Goal: Task Accomplishment & Management: Use online tool/utility

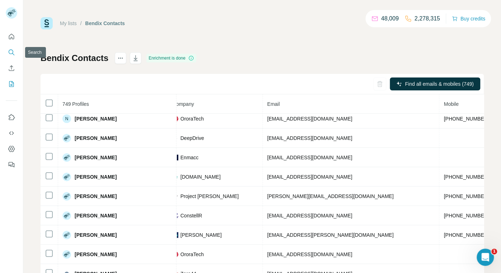
click at [9, 53] on icon "Search" at bounding box center [11, 52] width 7 height 7
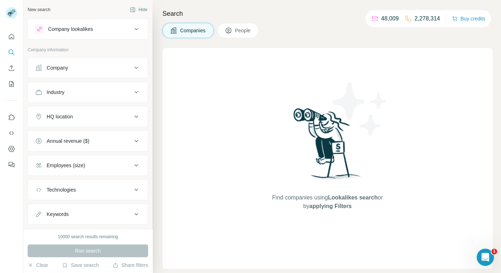
click at [67, 71] on button "Company" at bounding box center [88, 67] width 120 height 17
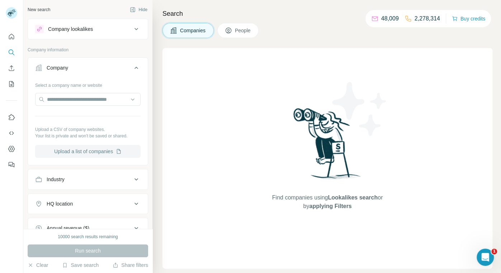
click at [71, 154] on button "Upload a list of companies" at bounding box center [87, 151] width 105 height 13
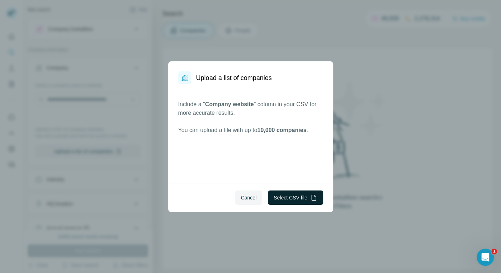
click at [295, 199] on button "Select CSV file" at bounding box center [295, 197] width 55 height 14
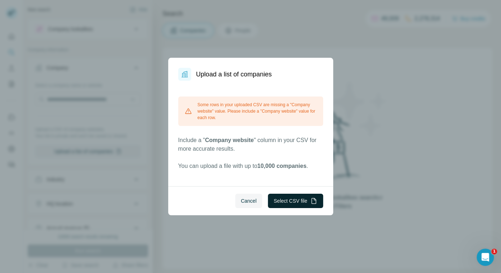
click at [289, 202] on button "Select CSV file" at bounding box center [295, 201] width 55 height 14
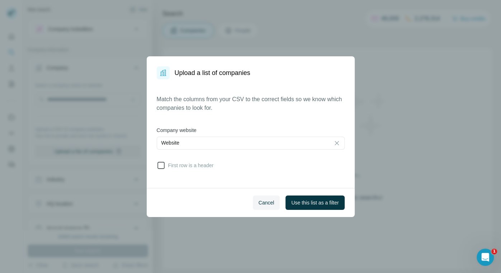
click at [173, 169] on span "First row is a header" at bounding box center [189, 165] width 48 height 7
click at [317, 211] on div "Cancel Use this list as a filter" at bounding box center [251, 202] width 208 height 29
click at [315, 209] on button "Use this list as a filter" at bounding box center [314, 202] width 59 height 14
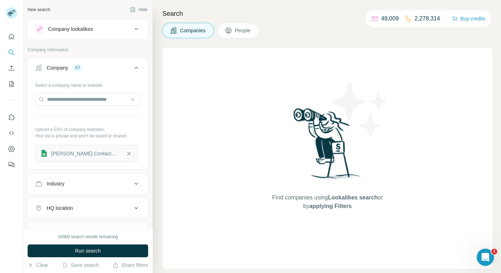
click at [136, 71] on icon at bounding box center [136, 67] width 9 height 9
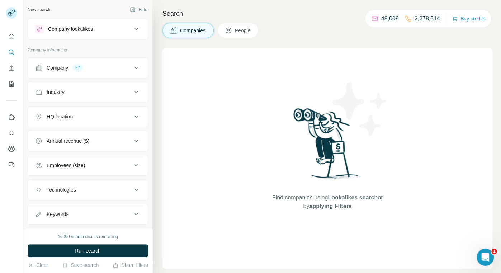
click at [223, 36] on button "People" at bounding box center [238, 30] width 42 height 15
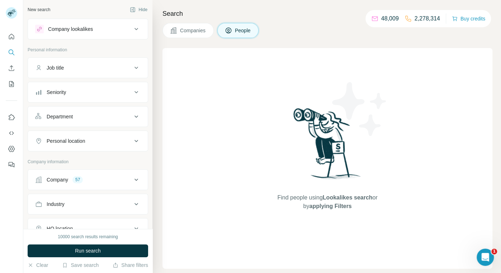
click at [129, 111] on button "Department" at bounding box center [88, 116] width 120 height 17
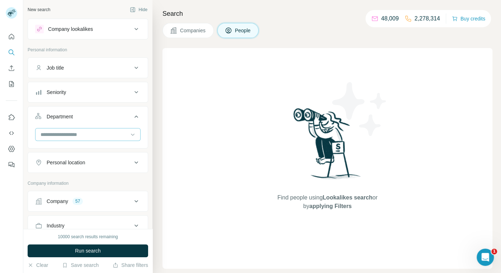
click at [109, 140] on div at bounding box center [87, 134] width 105 height 13
click at [98, 54] on div "Personal information" at bounding box center [88, 52] width 120 height 11
click at [92, 64] on div "Job title" at bounding box center [83, 67] width 97 height 7
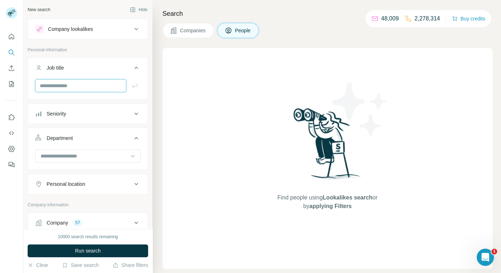
click at [86, 81] on input "text" at bounding box center [80, 85] width 91 height 13
type input "*******"
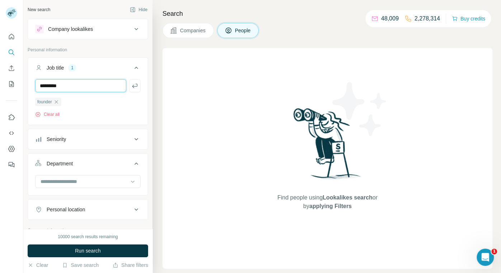
type input "*********"
type input "********"
type input "****"
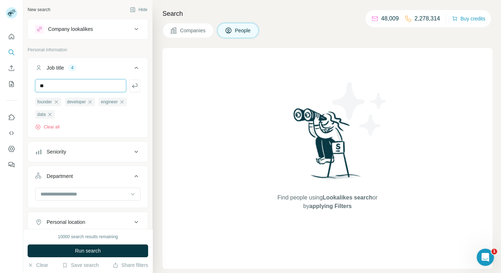
type input "**"
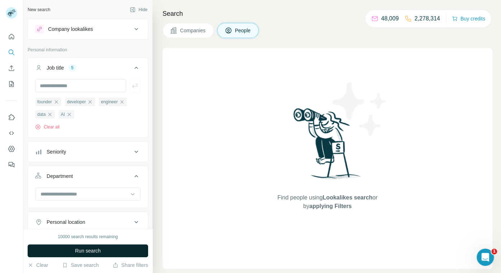
click at [88, 250] on span "Run search" at bounding box center [88, 250] width 26 height 7
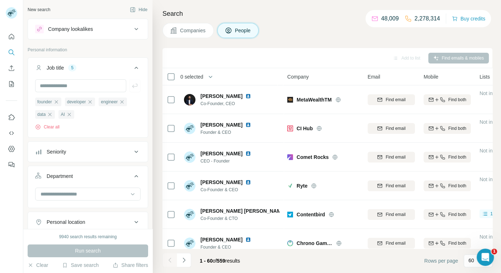
click at [133, 71] on icon at bounding box center [136, 67] width 9 height 9
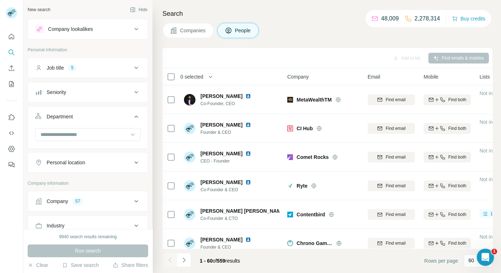
click at [133, 71] on icon at bounding box center [136, 67] width 9 height 9
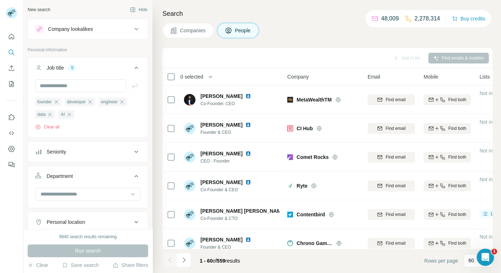
click at [133, 71] on icon at bounding box center [136, 67] width 9 height 9
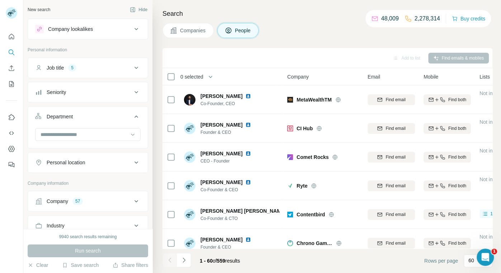
click at [202, 77] on span "0 selected" at bounding box center [191, 76] width 23 height 7
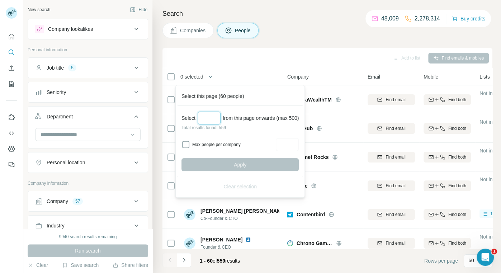
click at [211, 120] on input "Select a number (up to 500)" at bounding box center [209, 118] width 23 height 13
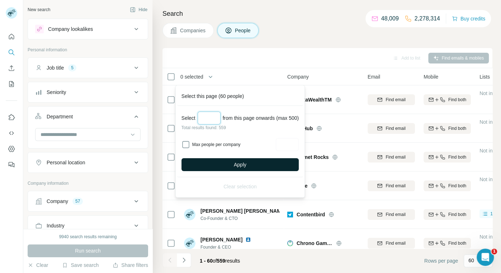
type input "***"
click at [260, 168] on button "Apply" at bounding box center [239, 164] width 117 height 13
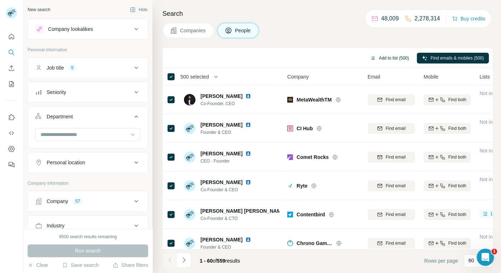
click at [395, 56] on button "Add to list (500)" at bounding box center [389, 58] width 49 height 11
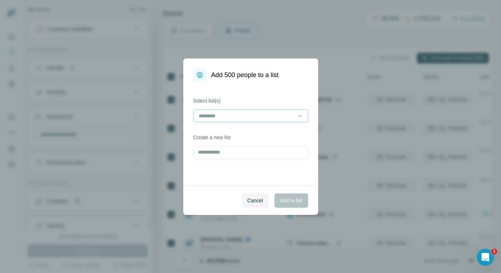
click at [241, 120] on div at bounding box center [246, 116] width 97 height 12
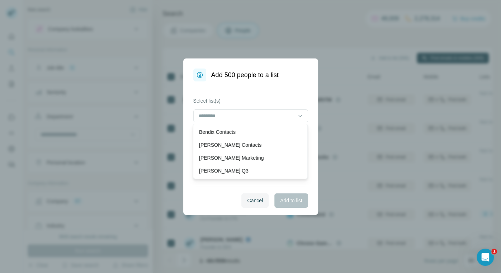
click at [220, 192] on div "Cancel Add to list" at bounding box center [250, 200] width 135 height 29
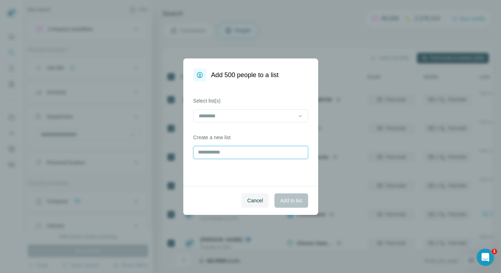
click at [221, 155] on input "text" at bounding box center [250, 152] width 115 height 13
type input "*******"
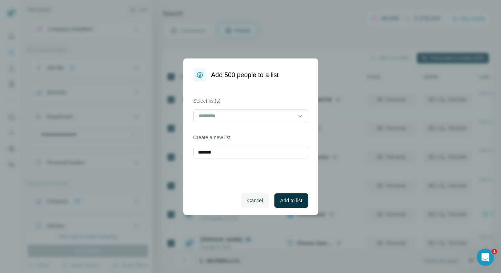
click at [257, 172] on div "Select list(s) Create a new list *******" at bounding box center [250, 133] width 135 height 104
click at [293, 203] on span "Add to list" at bounding box center [291, 200] width 22 height 7
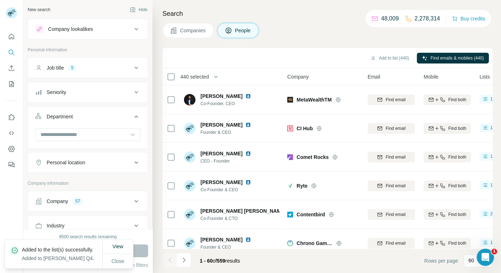
click at [197, 76] on span "440 selected" at bounding box center [194, 76] width 28 height 7
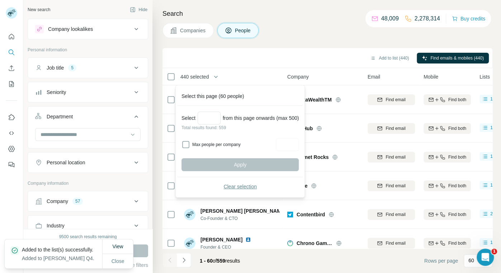
click at [221, 181] on button "Clear selection" at bounding box center [239, 186] width 117 height 13
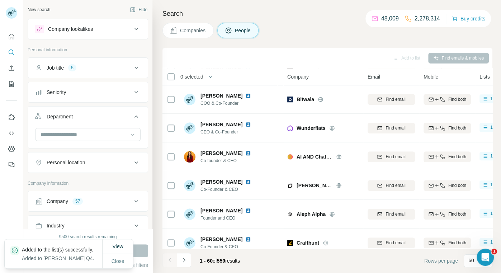
scroll to position [420, 0]
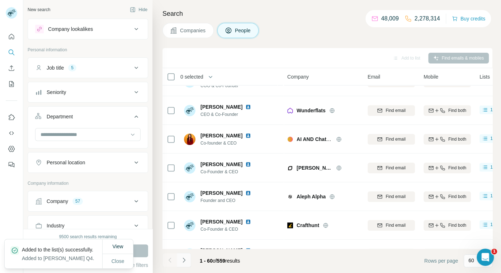
click at [181, 258] on icon "Navigate to next page" at bounding box center [183, 259] width 7 height 7
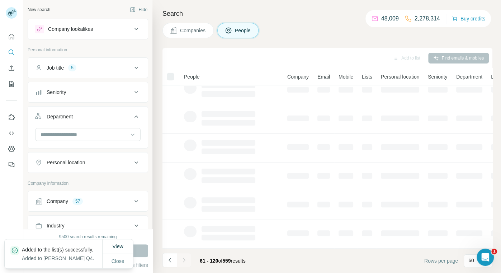
scroll to position [123, 0]
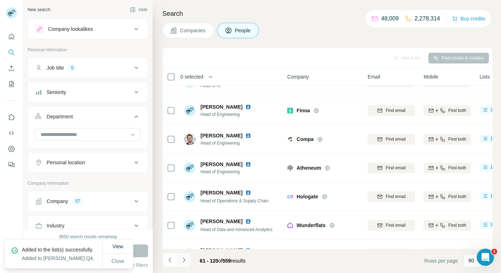
click at [185, 261] on icon "Navigate to next page" at bounding box center [183, 259] width 7 height 7
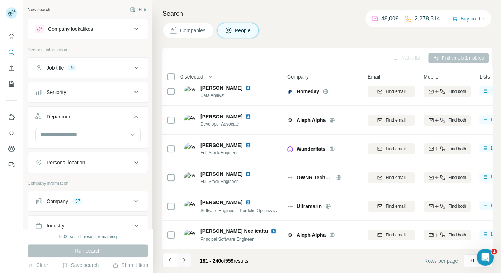
click at [185, 261] on icon "Navigate to next page" at bounding box center [183, 259] width 7 height 7
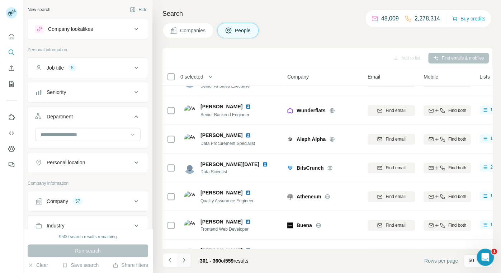
click at [185, 261] on icon "Navigate to next page" at bounding box center [183, 259] width 7 height 7
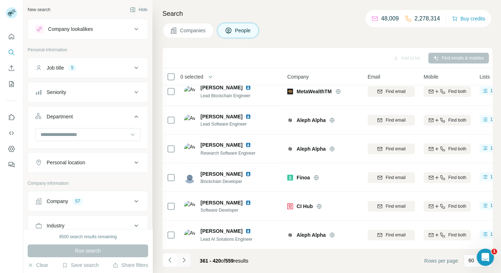
click at [185, 261] on icon "Navigate to next page" at bounding box center [183, 259] width 7 height 7
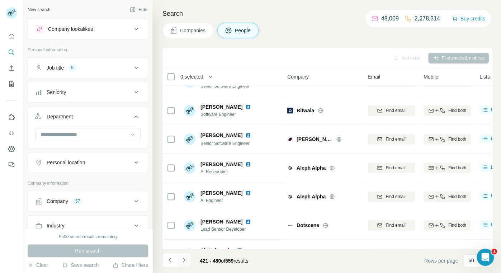
click at [185, 261] on icon "Navigate to next page" at bounding box center [183, 259] width 7 height 7
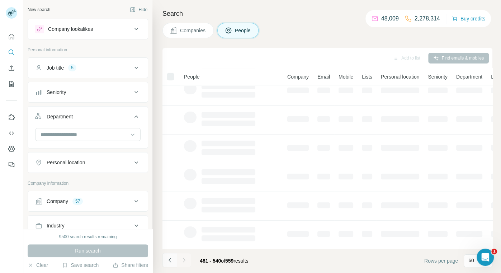
drag, startPoint x: 185, startPoint y: 261, endPoint x: 175, endPoint y: 260, distance: 10.0
click at [175, 260] on ul at bounding box center [176, 261] width 29 height 16
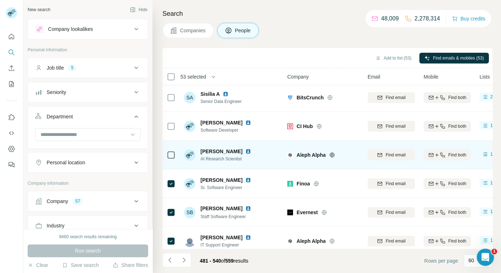
scroll to position [128, 0]
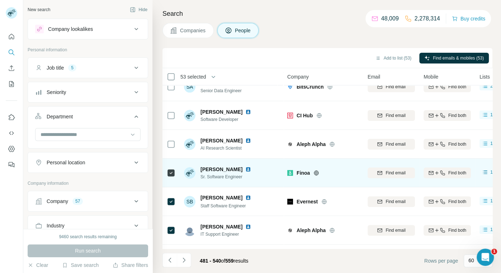
click at [170, 176] on div at bounding box center [171, 173] width 9 height 20
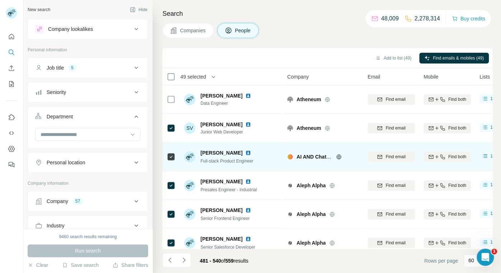
scroll to position [288, 0]
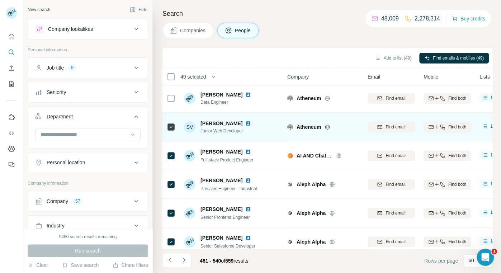
click at [171, 130] on icon at bounding box center [171, 127] width 9 height 9
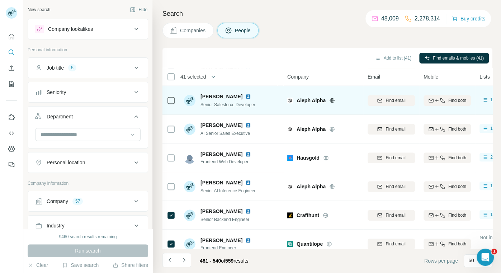
scroll to position [430, 0]
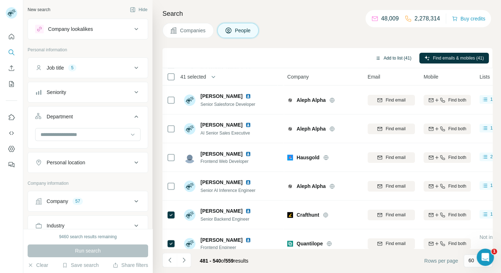
click at [400, 61] on button "Add to list (41)" at bounding box center [393, 58] width 46 height 11
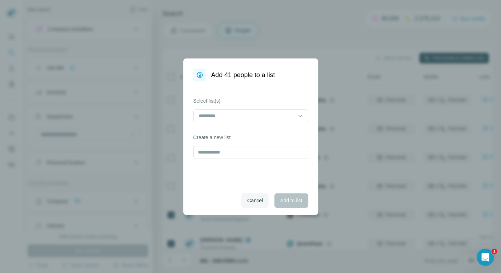
click at [260, 125] on div "Select list(s) Create a new list" at bounding box center [250, 133] width 135 height 104
click at [250, 116] on input at bounding box center [246, 116] width 97 height 8
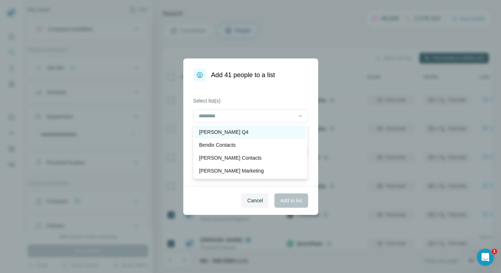
click at [243, 129] on div "[PERSON_NAME] Q4" at bounding box center [250, 131] width 103 height 7
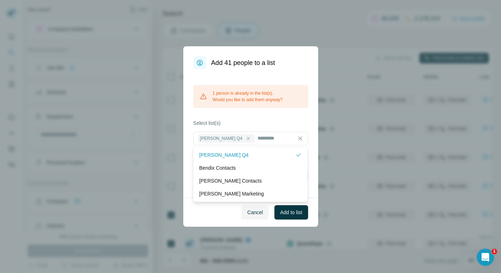
click at [279, 87] on div "1 person is already in the list(s). Would you like to add them anyway?" at bounding box center [250, 96] width 115 height 23
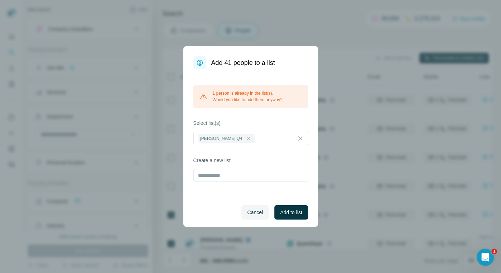
click at [278, 93] on div "1 person is already in the list(s). Would you like to add them anyway?" at bounding box center [250, 96] width 115 height 23
click at [254, 208] on button "Cancel" at bounding box center [254, 212] width 27 height 14
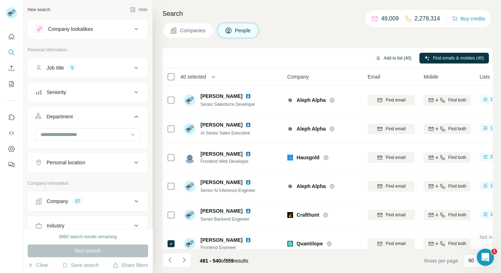
click at [399, 55] on button "Add to list (40)" at bounding box center [393, 58] width 46 height 11
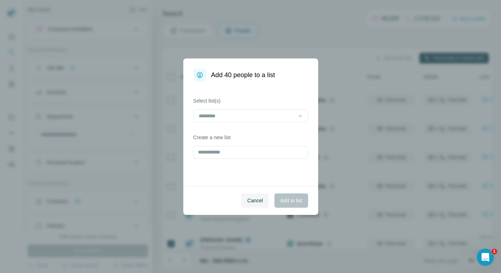
click at [292, 106] on div "Select list(s)" at bounding box center [250, 109] width 115 height 25
click at [284, 114] on input at bounding box center [246, 116] width 97 height 8
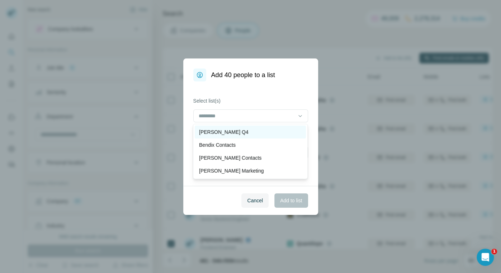
click at [271, 128] on div "[PERSON_NAME] Q4" at bounding box center [250, 131] width 103 height 7
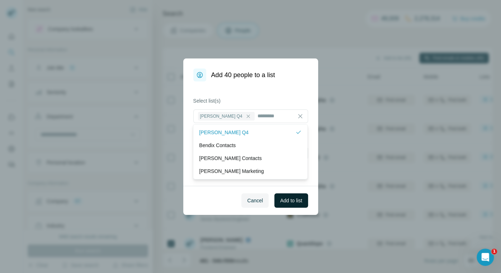
click at [292, 203] on span "Add to list" at bounding box center [291, 200] width 22 height 7
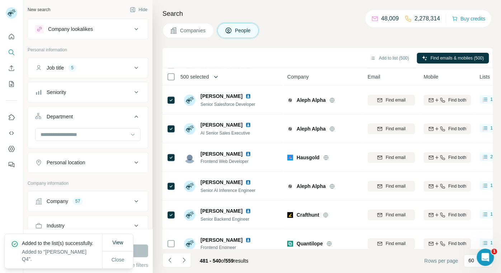
click at [209, 77] on button "button" at bounding box center [216, 77] width 14 height 14
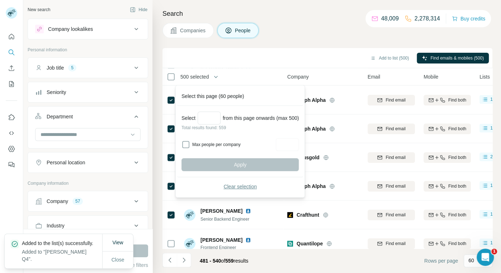
click at [231, 184] on span "Clear selection" at bounding box center [239, 186] width 33 height 7
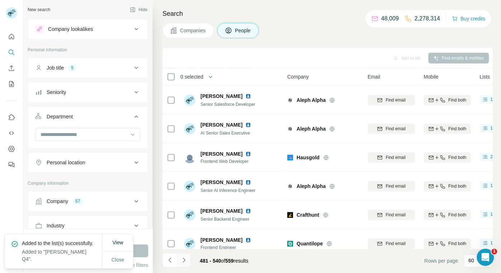
click at [184, 261] on icon "Navigate to next page" at bounding box center [183, 259] width 7 height 7
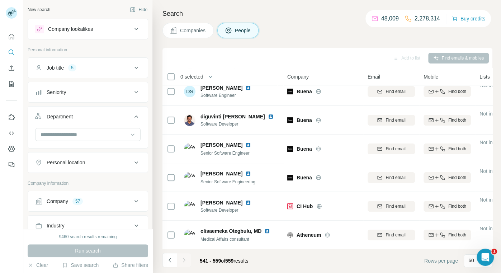
scroll to position [382, 0]
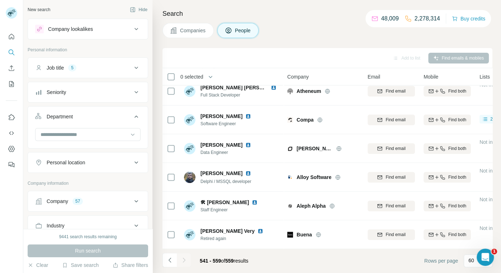
click at [165, 77] on th "0 selected" at bounding box center [219, 76] width 115 height 17
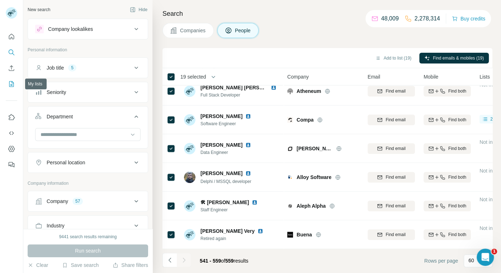
click at [13, 85] on icon "My lists" at bounding box center [11, 84] width 5 height 6
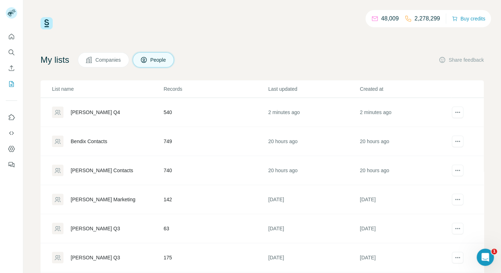
click at [85, 113] on div "[PERSON_NAME] Q4" at bounding box center [95, 112] width 49 height 7
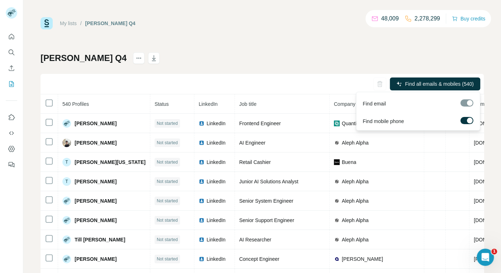
click at [468, 120] on div at bounding box center [470, 121] width 6 height 6
click at [444, 83] on span "Find all emails (540)" at bounding box center [451, 83] width 45 height 7
